Goal: Check status: Check status

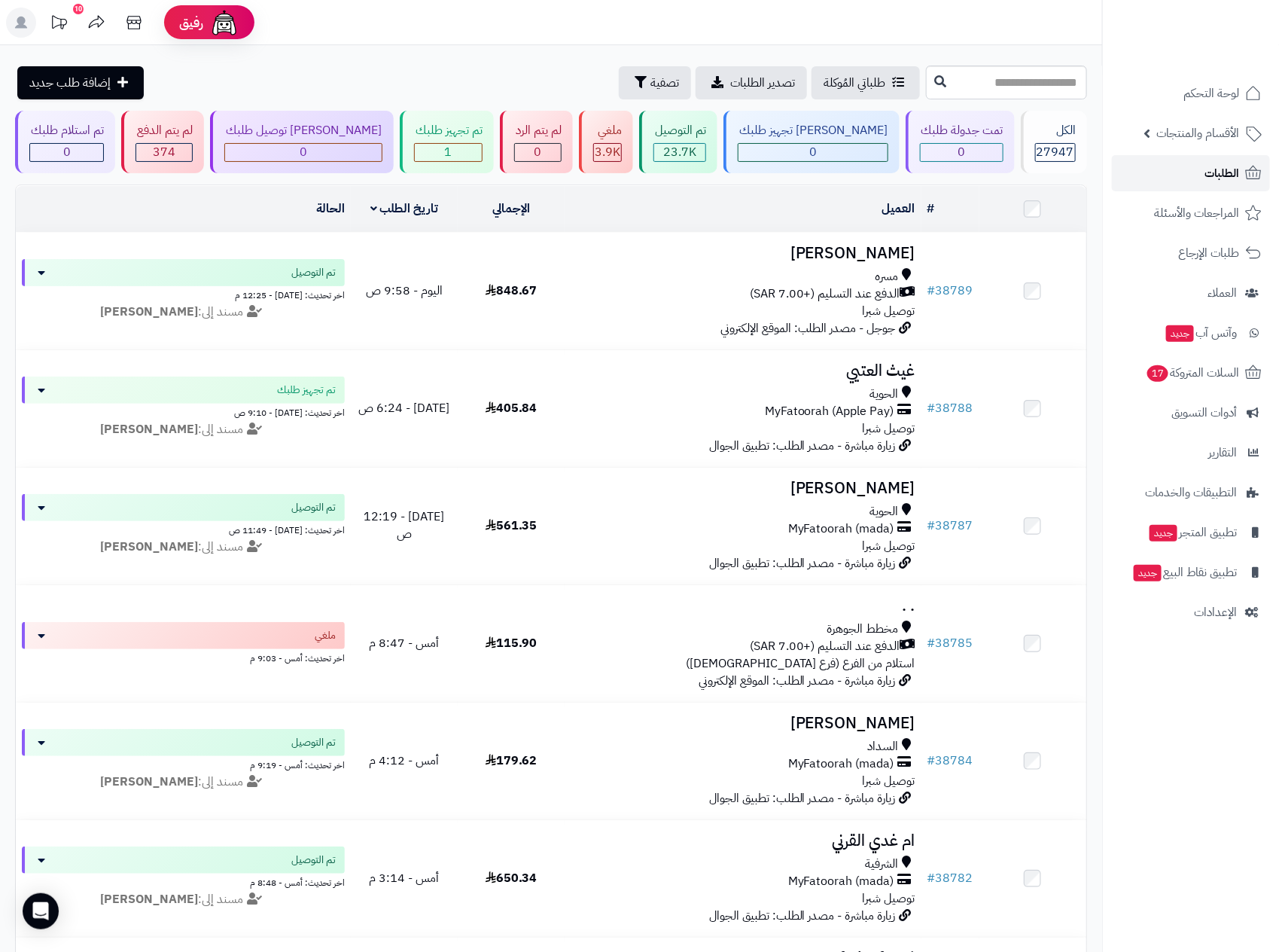
click at [1226, 174] on span "الطلبات" at bounding box center [1221, 173] width 35 height 21
click at [1226, 168] on span "الطلبات" at bounding box center [1221, 173] width 35 height 21
click at [1200, 173] on link "الطلبات" at bounding box center [1191, 173] width 158 height 36
click at [1224, 167] on span "الطلبات" at bounding box center [1221, 173] width 35 height 21
click at [1227, 179] on span "الطلبات" at bounding box center [1221, 173] width 35 height 21
